Goal: Task Accomplishment & Management: Complete application form

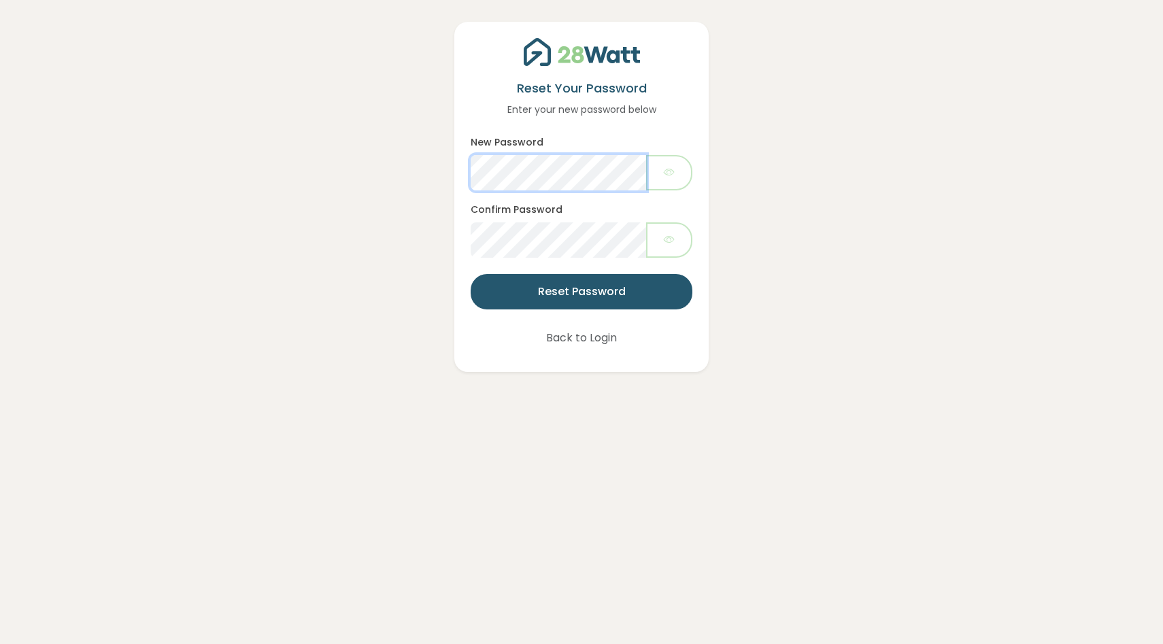
click at [418, 182] on div "Reset Your Password Enter your new password below New Password Confirm Password…" at bounding box center [582, 186] width 1104 height 372
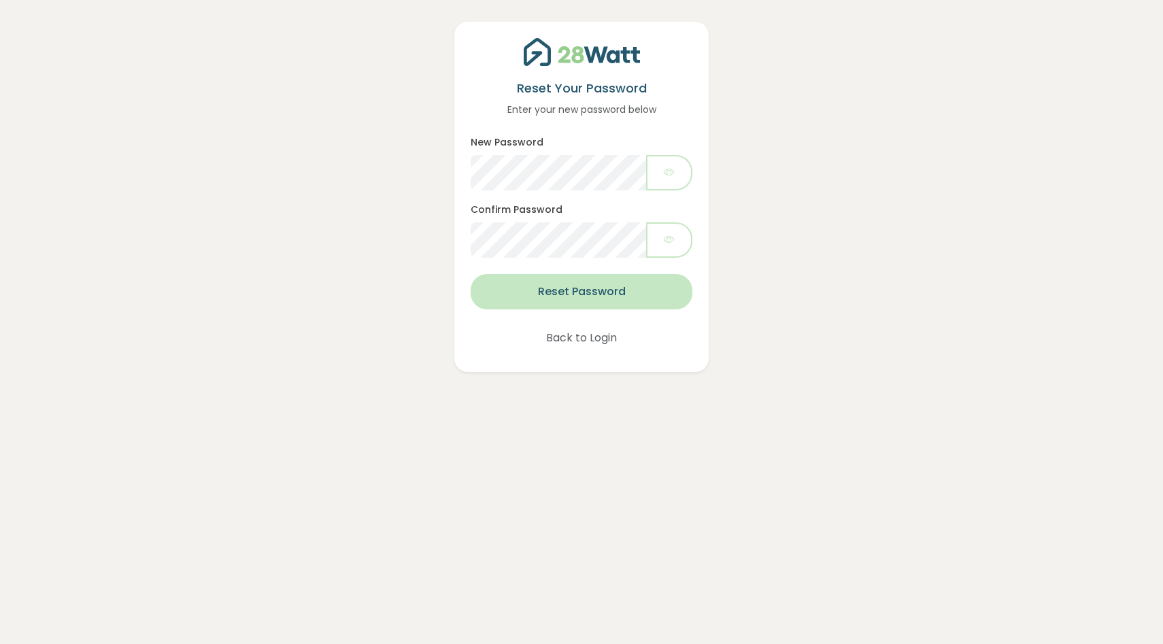
click at [586, 297] on button "Reset Password" at bounding box center [582, 291] width 222 height 35
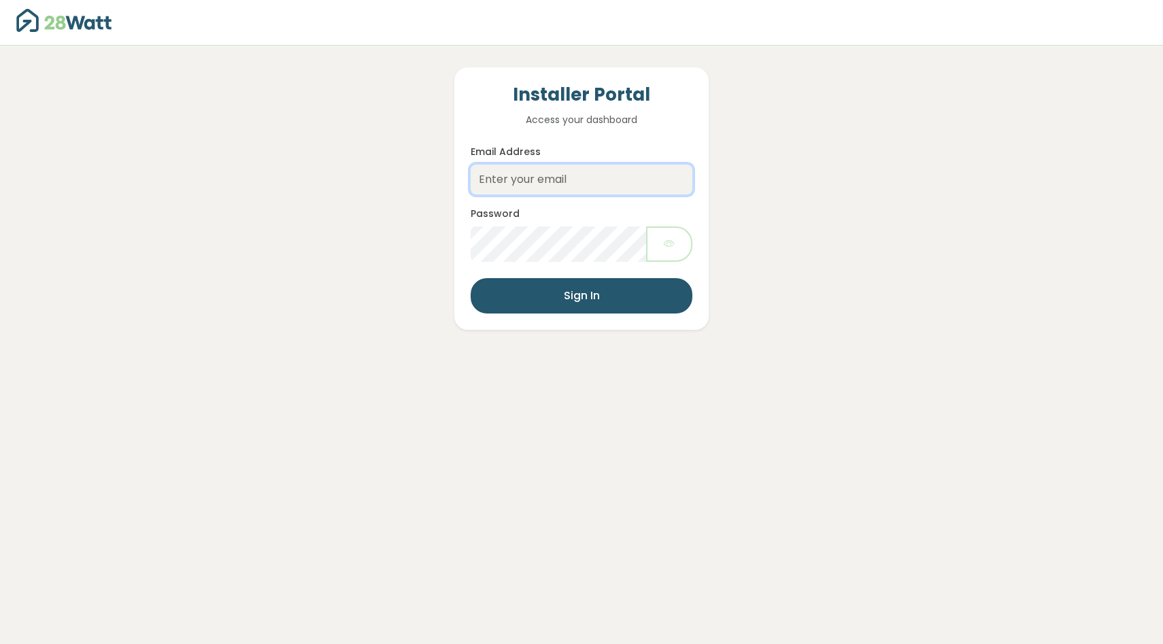
click at [542, 184] on input "Email Address" at bounding box center [582, 180] width 222 height 30
type input "uzair@thesolarbroker.net.au"
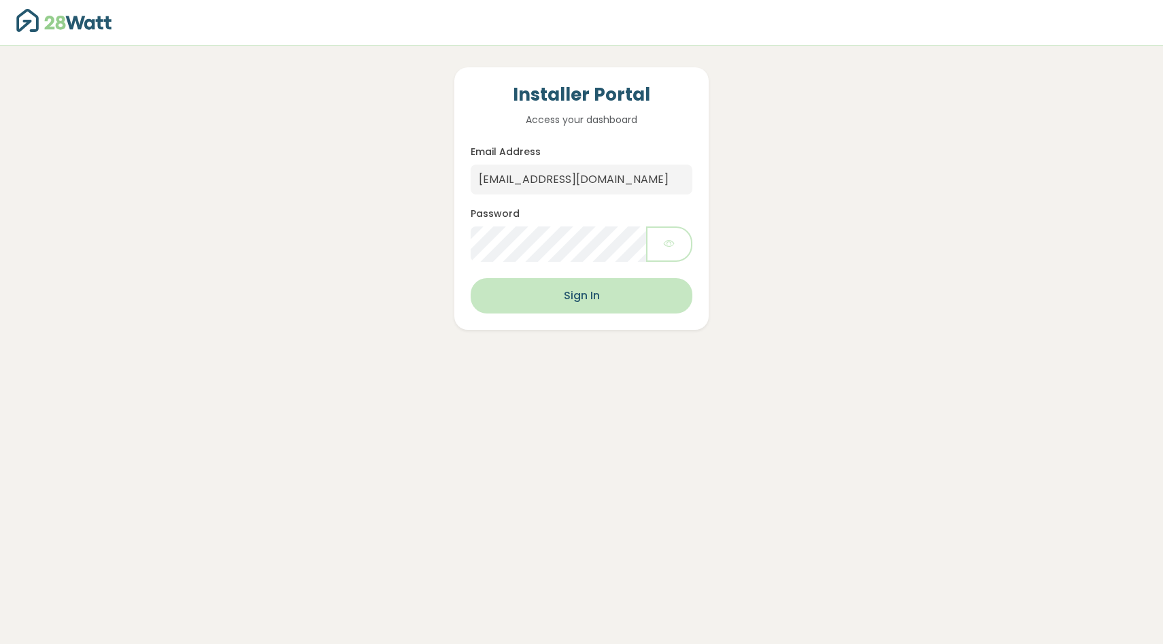
click at [586, 290] on button "Sign In" at bounding box center [582, 295] width 222 height 35
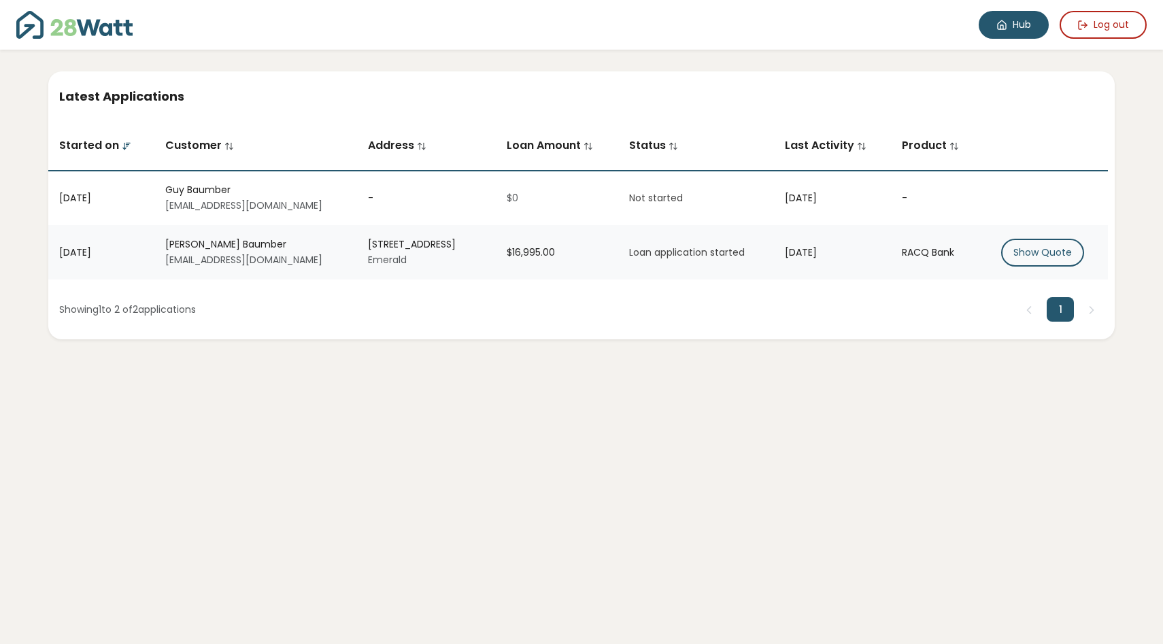
click at [586, 30] on link "Hub" at bounding box center [1014, 25] width 70 height 28
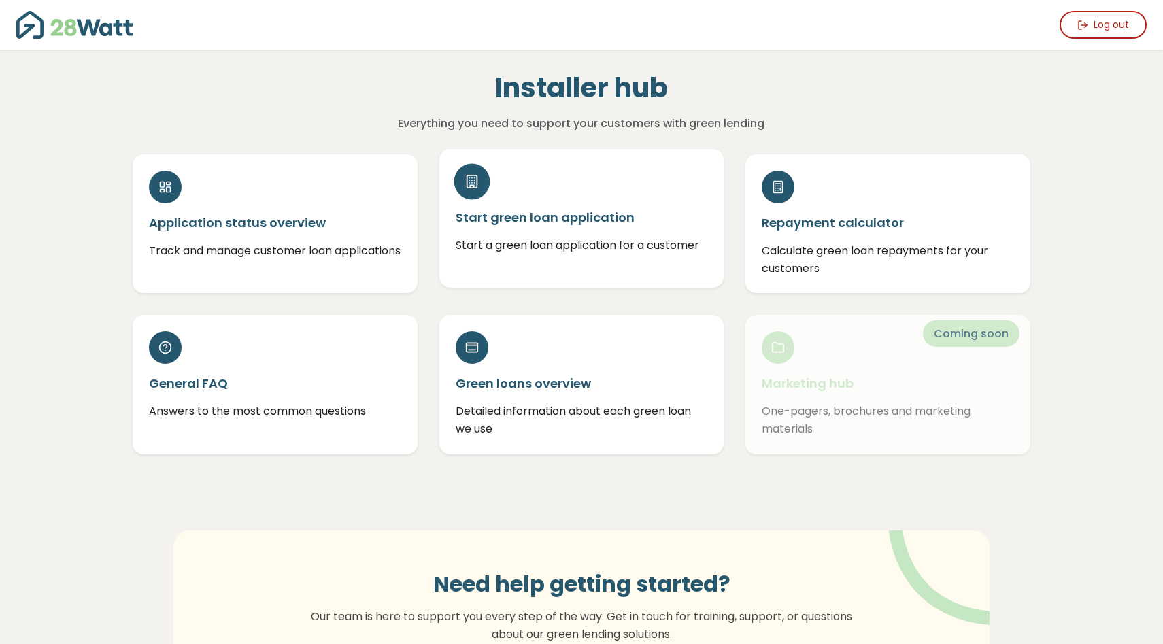
click at [514, 211] on h5 "Start green loan application" at bounding box center [582, 217] width 252 height 17
click at [476, 174] on icon at bounding box center [472, 181] width 15 height 15
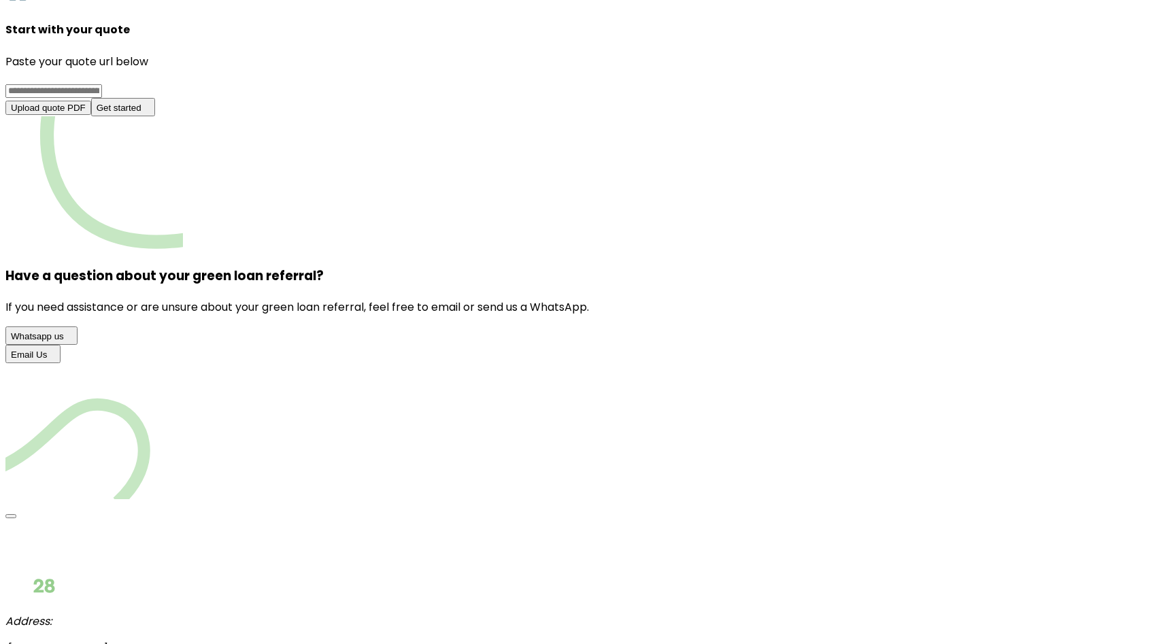
scroll to position [180, 0]
drag, startPoint x: 711, startPoint y: 174, endPoint x: 635, endPoint y: 216, distance: 86.8
click at [635, 116] on div "Start with your quote Paste your quote url below Upload quote PDF Get started" at bounding box center [581, 44] width 1153 height 143
click at [86, 112] on span "Upload quote PDF" at bounding box center [48, 107] width 75 height 10
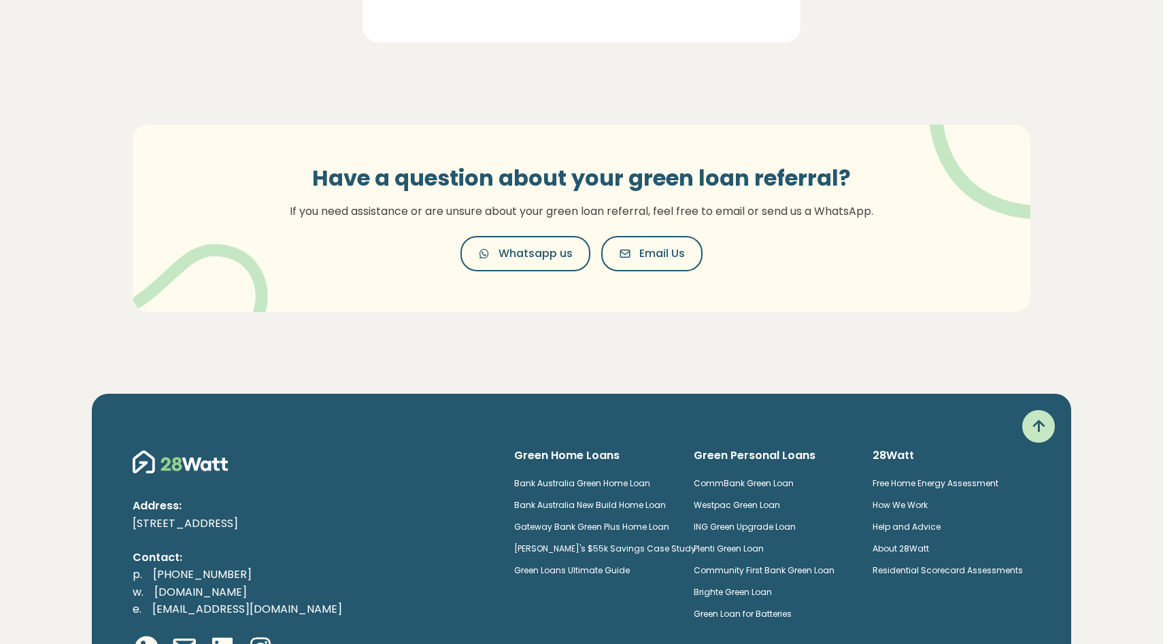
scroll to position [368, 0]
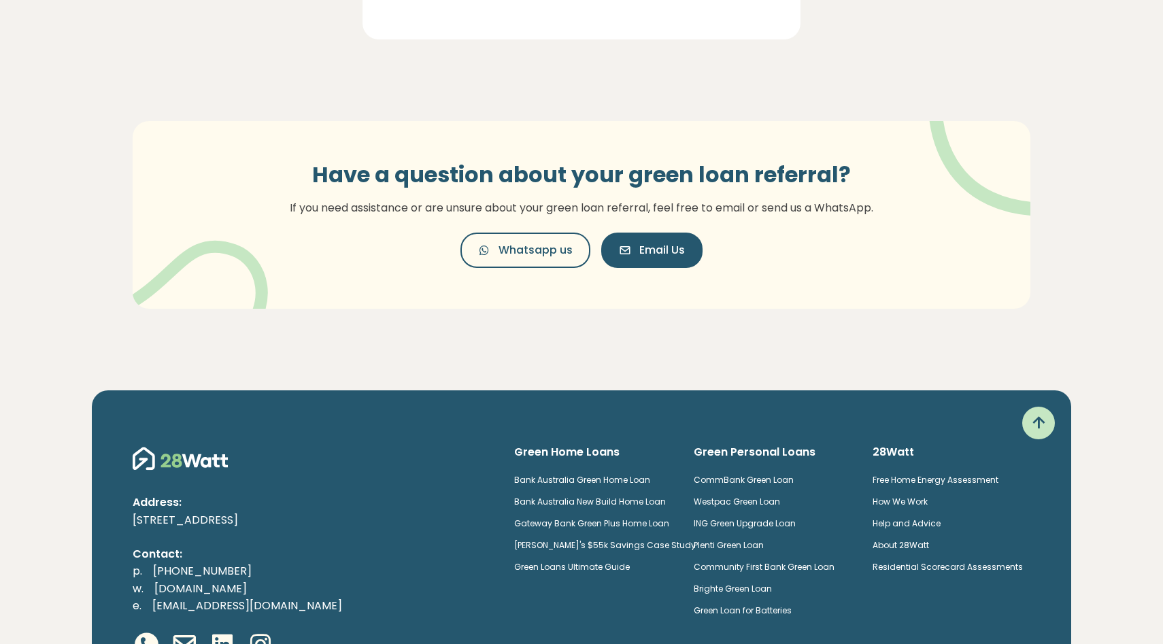
click at [675, 265] on button "Email Us" at bounding box center [651, 250] width 101 height 35
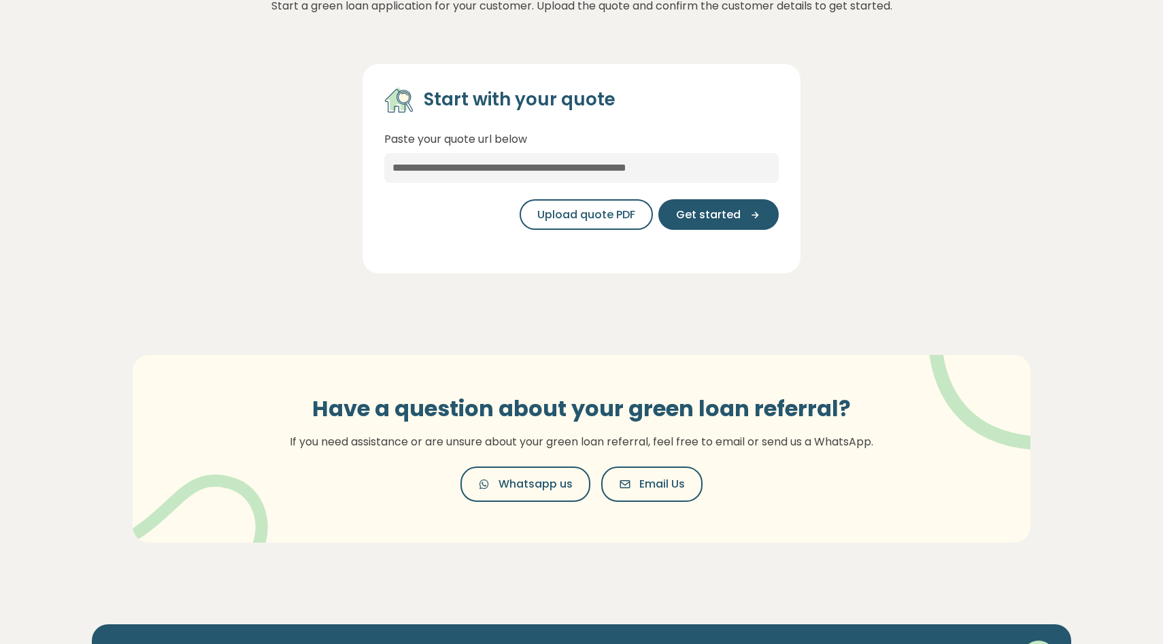
scroll to position [0, 0]
